Goal: Obtain resource: Obtain resource

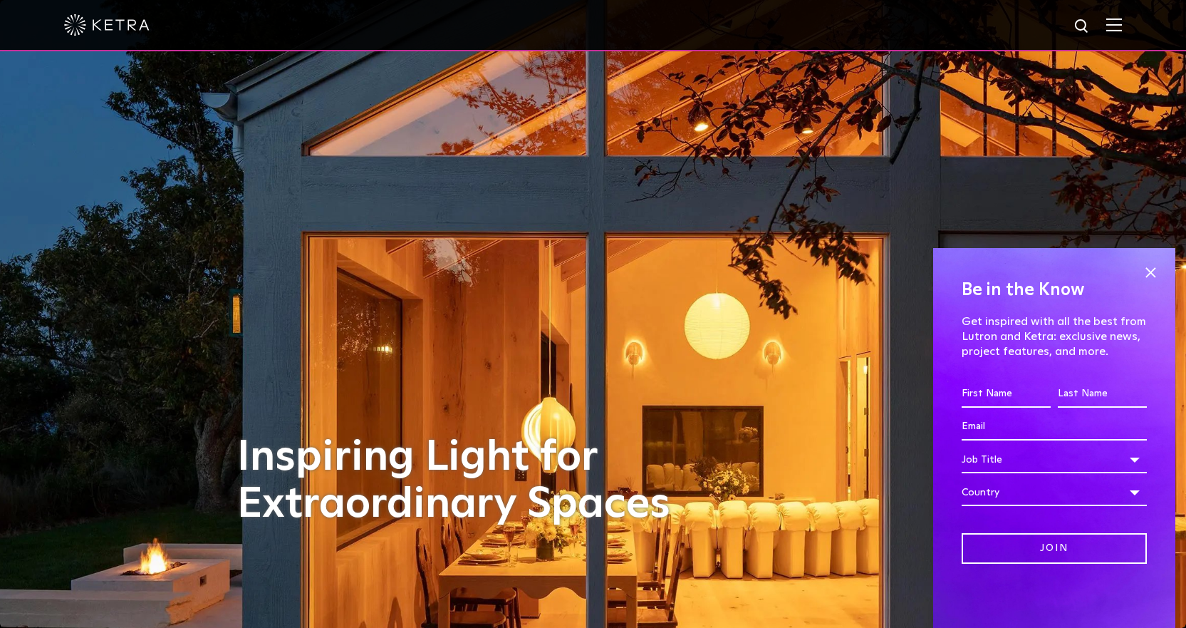
click at [1122, 24] on img at bounding box center [1115, 25] width 16 height 14
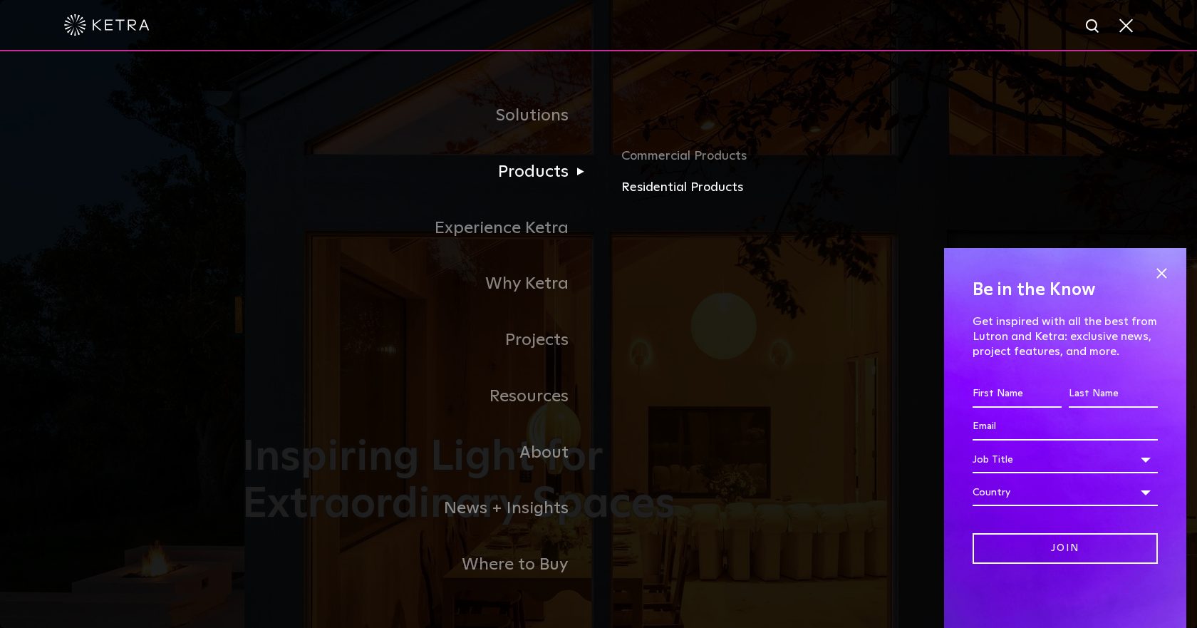
click at [653, 189] on link "Residential Products" at bounding box center [787, 187] width 333 height 21
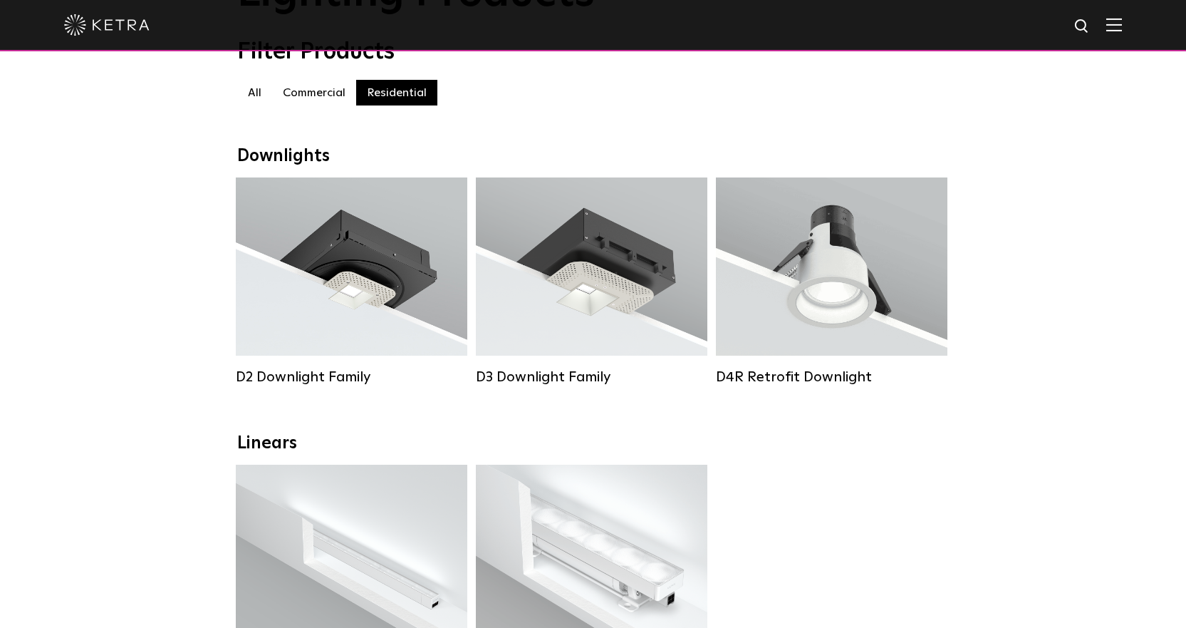
scroll to position [143, 0]
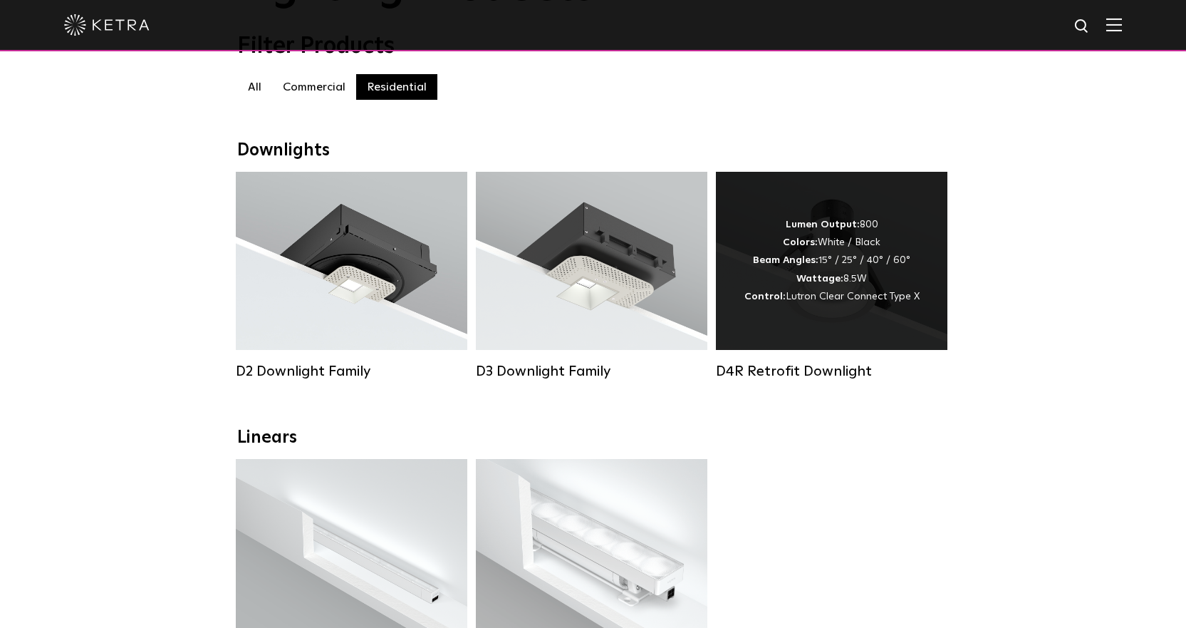
click at [829, 326] on div "Lumen Output: 800 Colors: White / Black Beam Angles: 15° / 25° / 40° / 60° Watt…" at bounding box center [832, 261] width 232 height 178
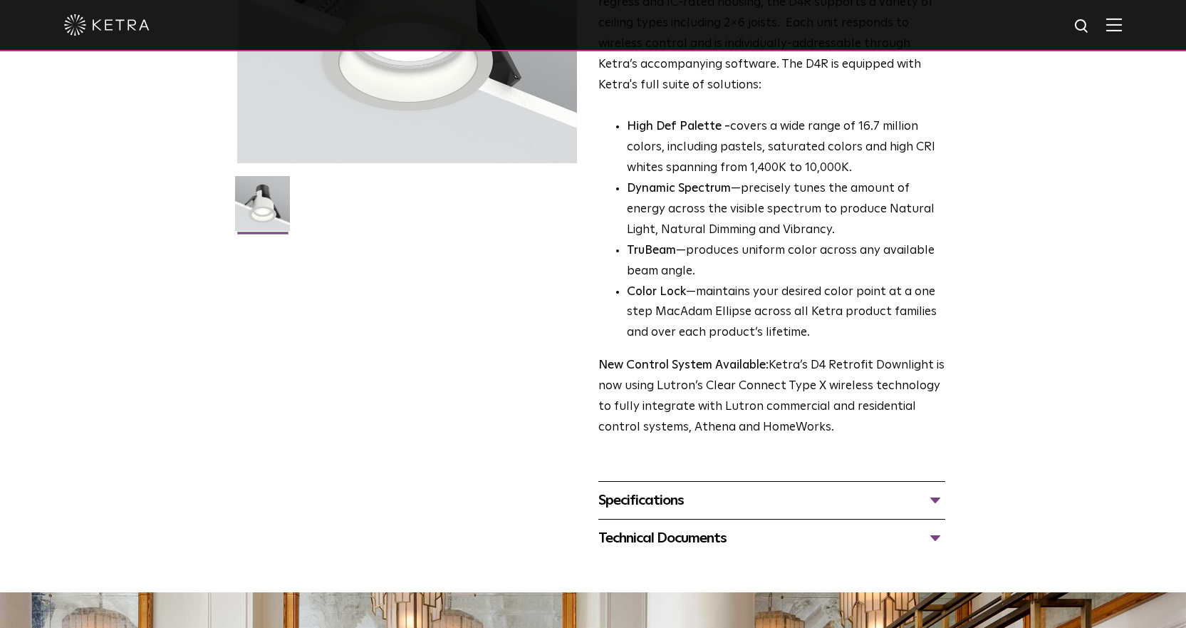
scroll to position [285, 0]
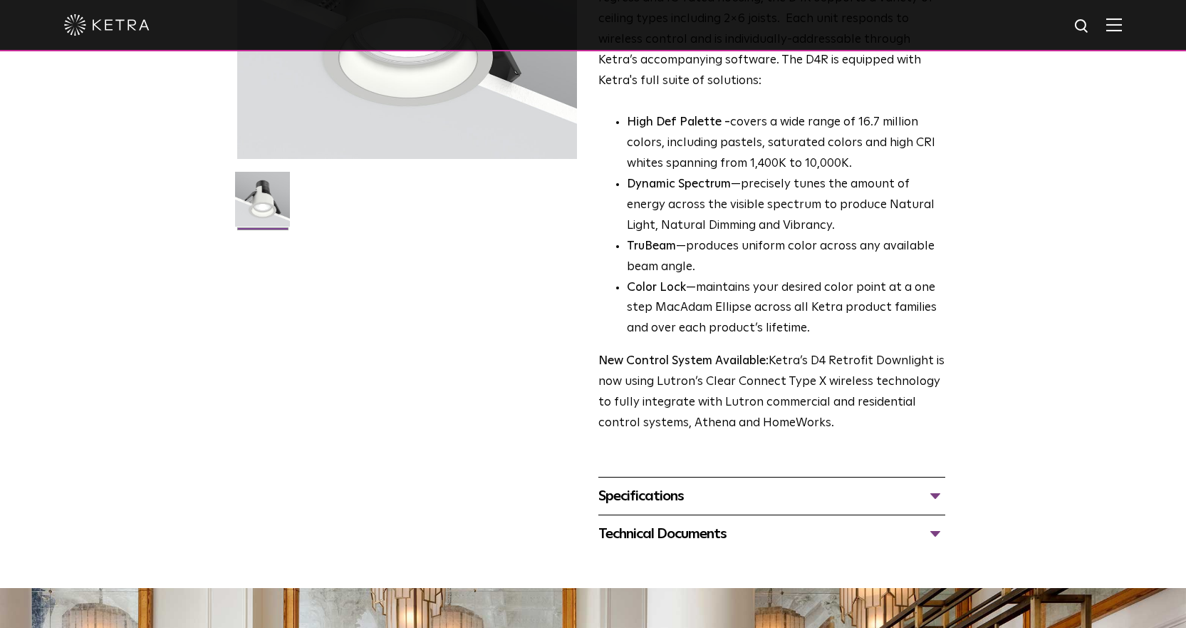
click at [726, 542] on div "Technical Documents" at bounding box center [772, 533] width 347 height 23
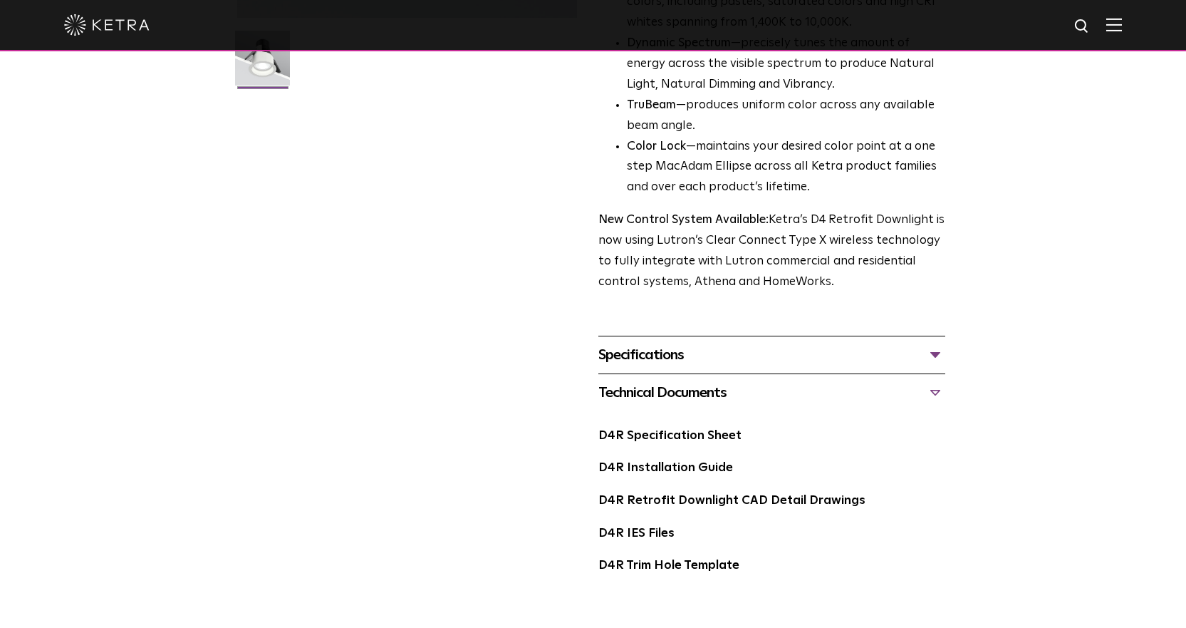
scroll to position [428, 0]
click at [714, 438] on link "D4R Specification Sheet" at bounding box center [670, 434] width 143 height 12
